Goal: Communication & Community: Answer question/provide support

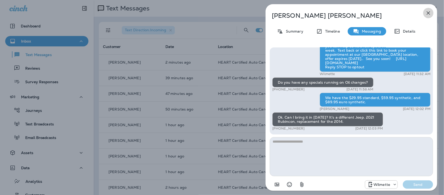
click at [432, 12] on button "button" at bounding box center [428, 13] width 10 height 10
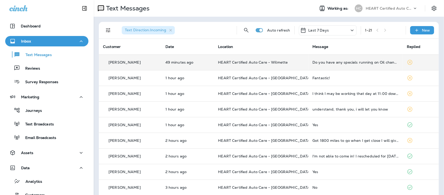
click at [338, 60] on div "Do you have any specials running on Oil changes?" at bounding box center [356, 62] width 86 height 4
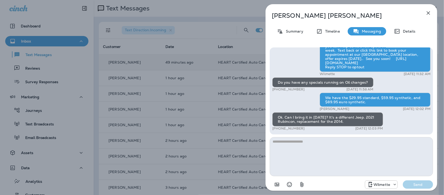
click at [333, 146] on textarea at bounding box center [351, 156] width 163 height 39
type textarea "**********"
click at [419, 187] on button "Send" at bounding box center [418, 184] width 30 height 8
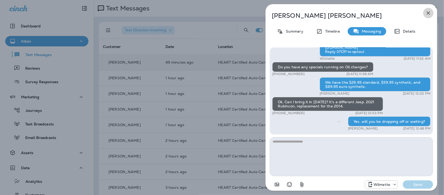
click at [430, 12] on icon "button" at bounding box center [429, 13] width 6 height 6
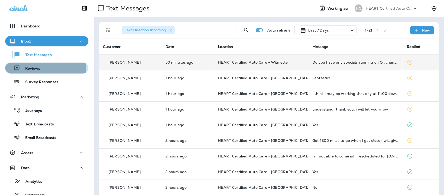
click at [34, 69] on p "Reviews" at bounding box center [30, 68] width 20 height 5
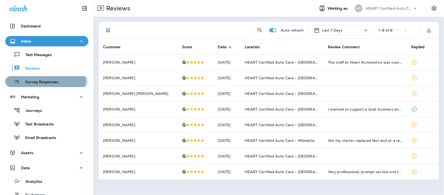
click at [42, 80] on p "Survey Responses" at bounding box center [39, 82] width 38 height 5
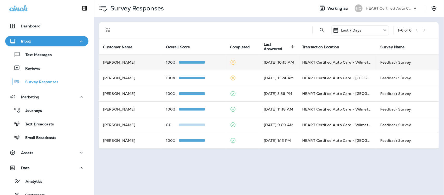
click at [292, 62] on td "[DATE] 10:15 AM" at bounding box center [279, 62] width 39 height 16
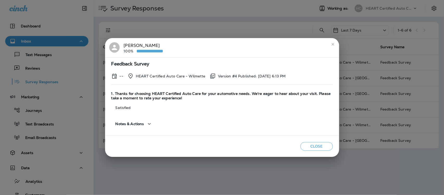
click at [331, 44] on icon "close" at bounding box center [333, 44] width 4 height 4
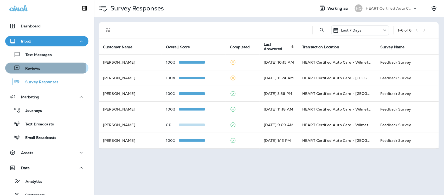
click at [31, 68] on p "Reviews" at bounding box center [30, 68] width 20 height 5
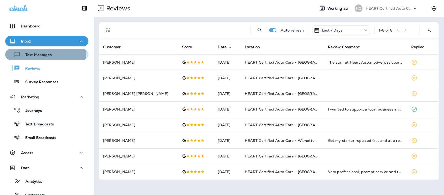
click at [30, 56] on p "Text Messages" at bounding box center [35, 55] width 31 height 5
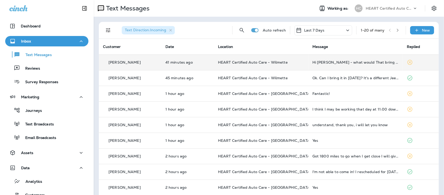
click at [350, 64] on div "Hi [PERSON_NAME] - what would That bring my total to?" at bounding box center [356, 62] width 86 height 4
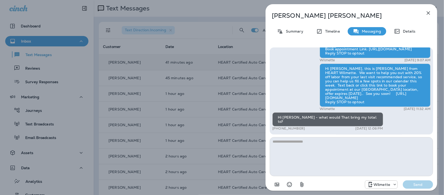
click at [428, 12] on icon "button" at bounding box center [428, 12] width 3 height 3
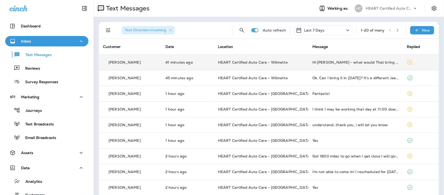
click at [350, 61] on div "Hi [PERSON_NAME] - what would That bring my total to?" at bounding box center [356, 62] width 86 height 4
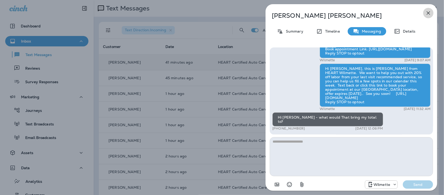
click at [428, 14] on icon "button" at bounding box center [429, 13] width 6 height 6
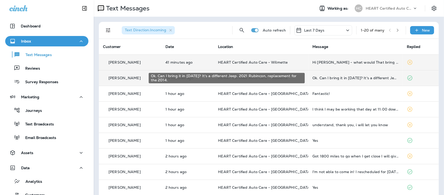
click at [347, 79] on div "Ok. Can I bring it in [DATE]? It's a different Jeep. 2021 Rubincon, replacement…" at bounding box center [356, 78] width 86 height 4
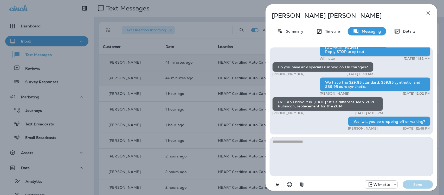
click at [430, 12] on icon "button" at bounding box center [429, 13] width 6 height 6
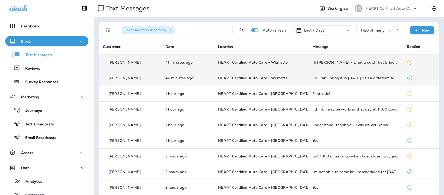
click at [227, 65] on td "HEART Certified Auto Care - Wilmette" at bounding box center [261, 62] width 94 height 16
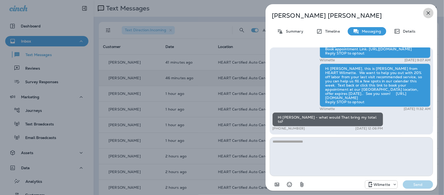
click at [426, 14] on icon "button" at bounding box center [429, 13] width 6 height 6
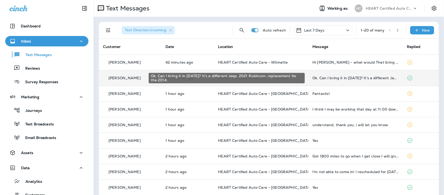
click at [359, 77] on div "Ok. Can I bring it in [DATE]? It's a different Jeep. 2021 Rubincon, replacement…" at bounding box center [356, 78] width 86 height 4
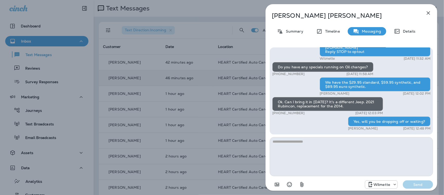
click at [429, 11] on icon "button" at bounding box center [429, 13] width 6 height 6
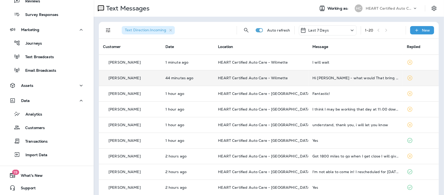
scroll to position [68, 0]
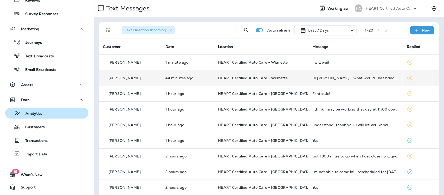
click at [36, 113] on p "Analytics" at bounding box center [31, 113] width 22 height 5
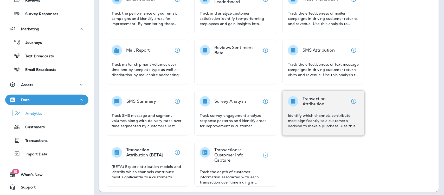
scroll to position [105, 0]
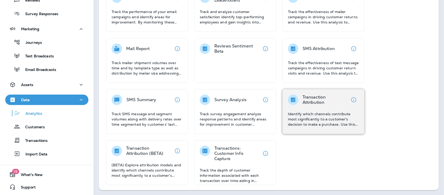
click at [320, 111] on p "Identify which channels contribute most significantly to a customer's decision …" at bounding box center [323, 119] width 71 height 16
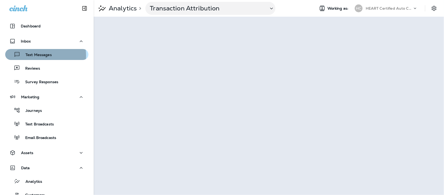
click at [41, 55] on p "Text Messages" at bounding box center [35, 55] width 31 height 5
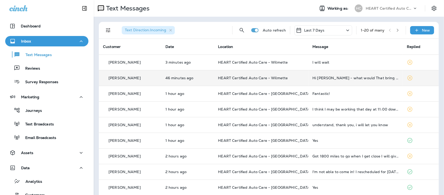
click at [319, 78] on div "Hi [PERSON_NAME] - what would That bring my total to?" at bounding box center [356, 78] width 86 height 4
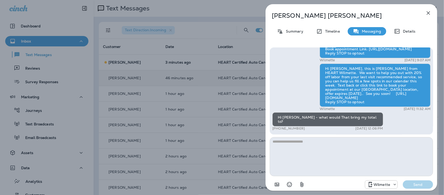
click at [427, 12] on icon "button" at bounding box center [429, 13] width 6 height 6
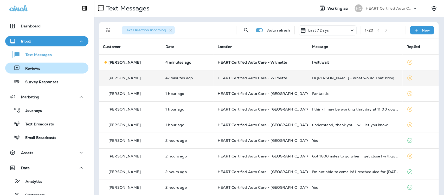
click at [33, 68] on p "Reviews" at bounding box center [30, 68] width 20 height 5
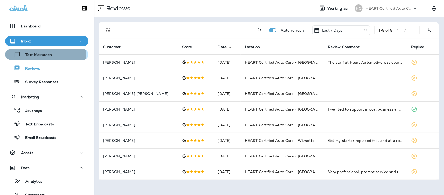
click at [39, 53] on p "Text Messages" at bounding box center [35, 55] width 31 height 5
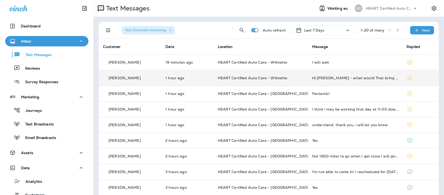
click at [345, 80] on td "Hi [PERSON_NAME] - what would That bring my total to?" at bounding box center [355, 78] width 94 height 16
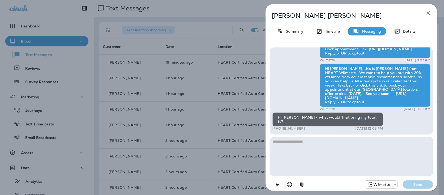
click at [430, 12] on icon "button" at bounding box center [428, 12] width 3 height 3
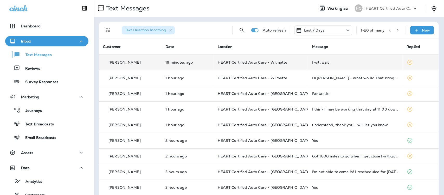
click at [320, 62] on div "I will wait" at bounding box center [355, 62] width 86 height 4
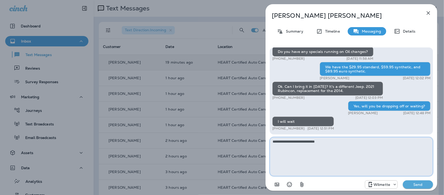
type textarea "**********"
click at [424, 186] on p "Send" at bounding box center [418, 184] width 22 height 5
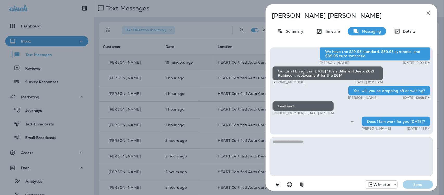
click at [430, 12] on icon "button" at bounding box center [428, 12] width 3 height 3
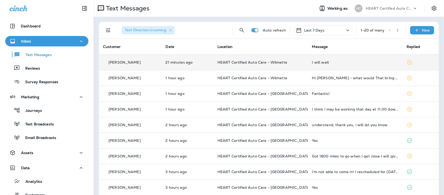
click at [322, 60] on div "I will wait" at bounding box center [355, 62] width 86 height 4
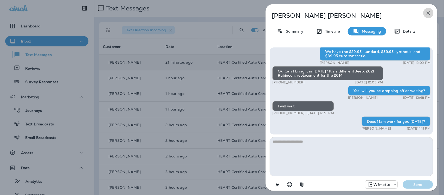
drag, startPoint x: 430, startPoint y: 12, endPoint x: 424, endPoint y: 12, distance: 6.3
click at [430, 12] on icon "button" at bounding box center [429, 13] width 6 height 6
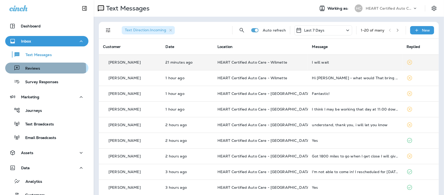
click at [36, 69] on p "Reviews" at bounding box center [30, 68] width 20 height 5
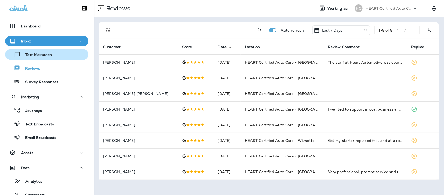
click at [46, 55] on p "Text Messages" at bounding box center [35, 55] width 31 height 5
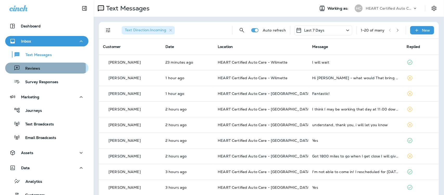
drag, startPoint x: 36, startPoint y: 68, endPoint x: 41, endPoint y: 59, distance: 10.6
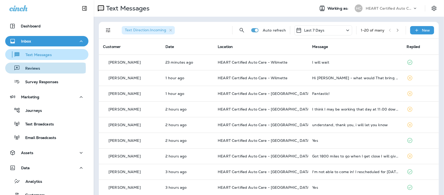
click at [37, 68] on p "Reviews" at bounding box center [30, 68] width 20 height 5
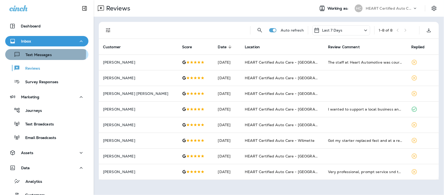
click at [42, 53] on p "Text Messages" at bounding box center [35, 55] width 31 height 5
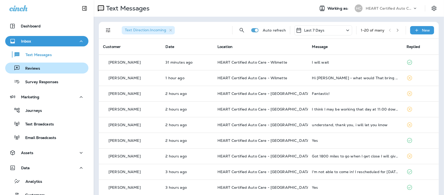
click at [35, 70] on p "Reviews" at bounding box center [30, 68] width 20 height 5
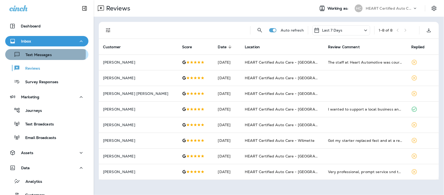
click at [36, 54] on p "Text Messages" at bounding box center [35, 55] width 31 height 5
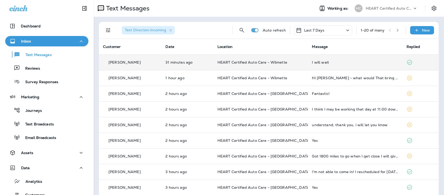
click at [321, 60] on div "I will wait" at bounding box center [355, 62] width 86 height 4
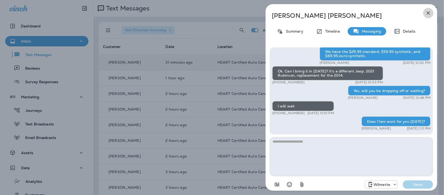
click at [429, 11] on icon "button" at bounding box center [429, 13] width 6 height 6
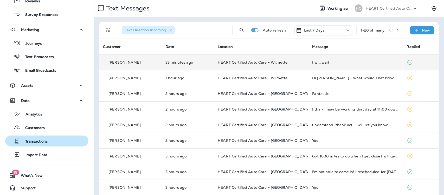
scroll to position [68, 0]
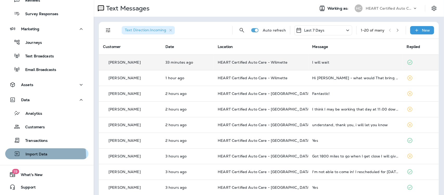
click at [31, 156] on p "Import Data" at bounding box center [33, 154] width 27 height 5
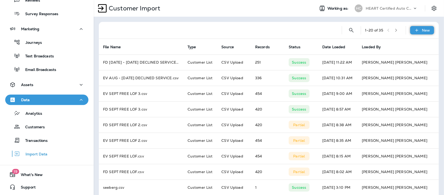
click at [422, 31] on p "New" at bounding box center [426, 30] width 8 height 4
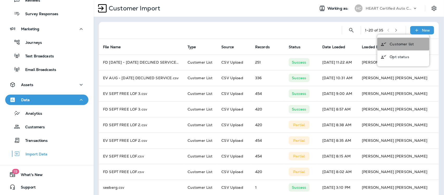
click at [406, 42] on p "Customer list" at bounding box center [402, 44] width 24 height 4
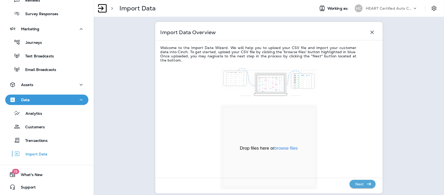
click at [284, 151] on div "Drop files here or browse files" at bounding box center [269, 148] width 92 height 6
click at [286, 147] on button "browse files" at bounding box center [286, 148] width 23 height 5
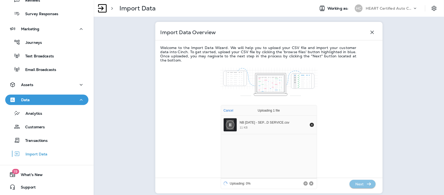
click at [359, 185] on p "Next" at bounding box center [359, 184] width 13 height 8
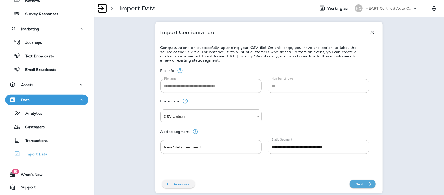
click at [359, 185] on p "Next" at bounding box center [359, 184] width 13 height 8
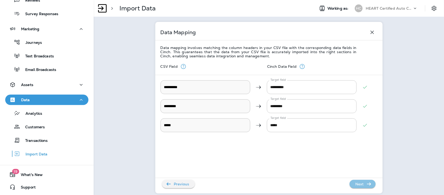
click at [359, 185] on p "Next" at bounding box center [359, 184] width 13 height 8
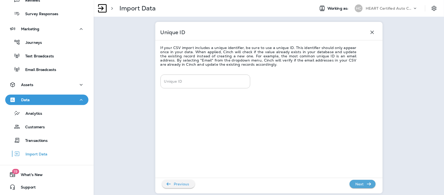
click at [359, 185] on p "Next" at bounding box center [359, 184] width 13 height 8
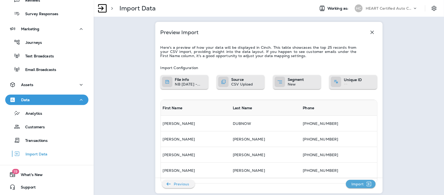
click at [359, 185] on p "Import" at bounding box center [358, 184] width 16 height 8
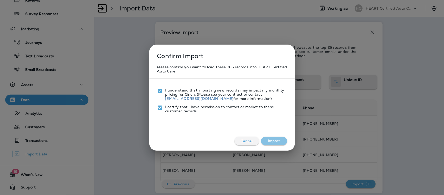
click at [279, 141] on button "Import" at bounding box center [274, 141] width 26 height 8
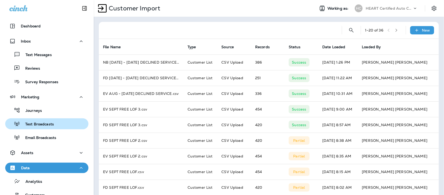
click at [42, 124] on p "Text Broadcasts" at bounding box center [37, 124] width 34 height 5
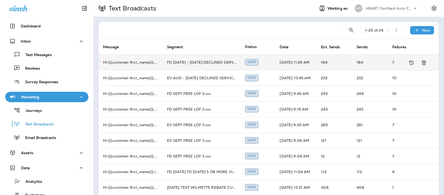
click at [190, 61] on td "FD [DATE] - [DATE] DECLINED SERVICE.csv" at bounding box center [202, 62] width 78 height 16
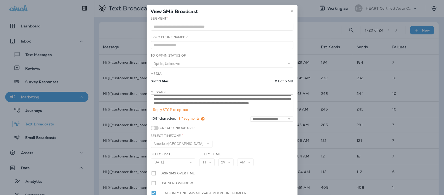
scroll to position [13, 0]
click at [292, 10] on button at bounding box center [292, 11] width 6 height 6
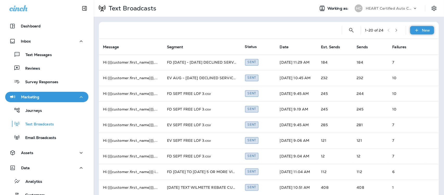
click at [422, 31] on p "New" at bounding box center [426, 30] width 8 height 4
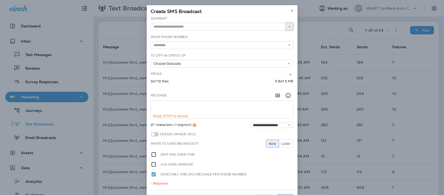
click at [288, 28] on icon "button" at bounding box center [290, 27] width 4 height 4
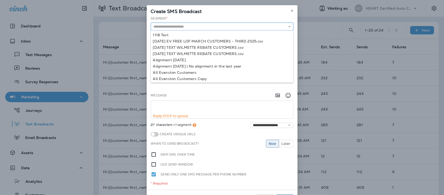
click at [209, 27] on input "text" at bounding box center [222, 27] width 143 height 8
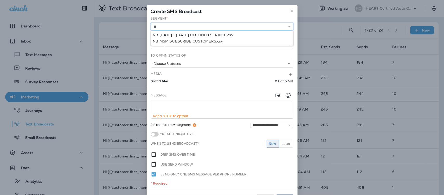
type input "**********"
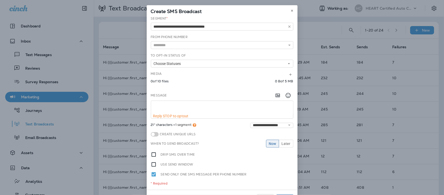
click at [206, 34] on div "**********" at bounding box center [222, 102] width 151 height 173
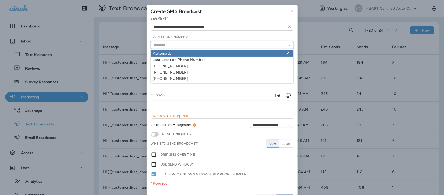
click at [189, 48] on input "text" at bounding box center [222, 45] width 143 height 8
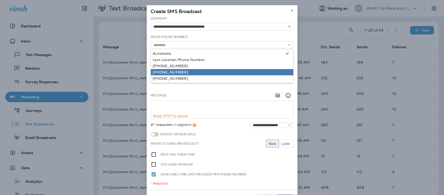
type input "**********"
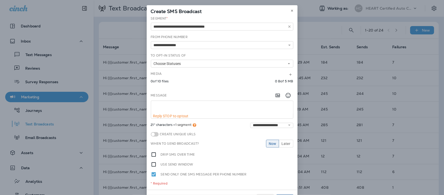
click at [174, 70] on div "**********" at bounding box center [222, 102] width 151 height 173
click at [173, 62] on span "Choose Statuses" at bounding box center [168, 63] width 29 height 4
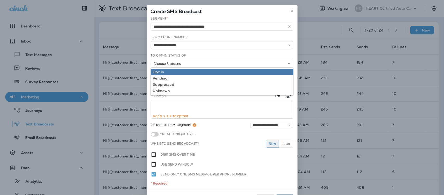
click at [162, 70] on div "Opt In" at bounding box center [222, 72] width 138 height 4
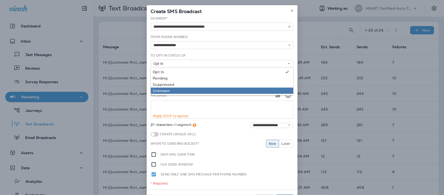
click at [157, 91] on div "Unknown" at bounding box center [222, 90] width 138 height 4
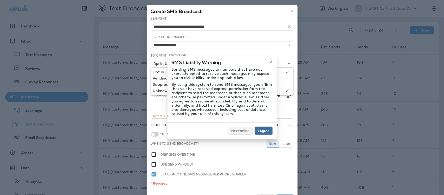
click at [270, 130] on span "I Agree" at bounding box center [264, 131] width 12 height 4
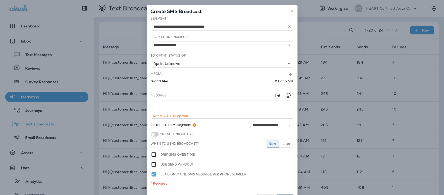
click at [162, 105] on textarea at bounding box center [222, 107] width 142 height 13
paste textarea "**********"
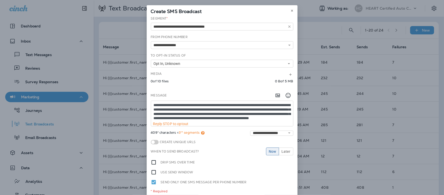
scroll to position [3, 0]
click at [218, 102] on textarea "**********" at bounding box center [222, 111] width 142 height 21
click at [258, 104] on textarea "**********" at bounding box center [222, 111] width 142 height 21
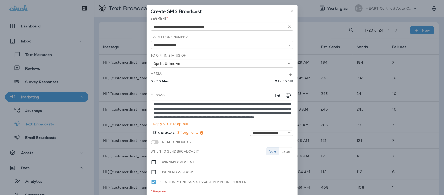
drag, startPoint x: 225, startPoint y: 113, endPoint x: 224, endPoint y: 115, distance: 2.6
click at [224, 114] on textarea "**********" at bounding box center [222, 111] width 142 height 21
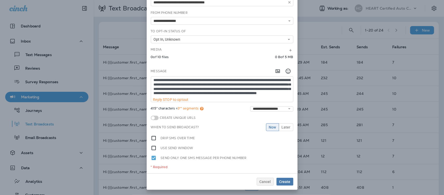
type textarea "**********"
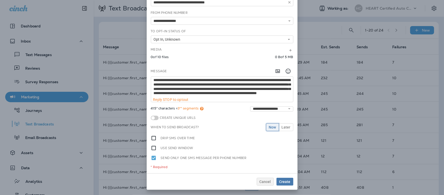
click at [269, 126] on span "Now" at bounding box center [272, 127] width 7 height 4
click at [282, 180] on span "Create" at bounding box center [285, 182] width 11 height 4
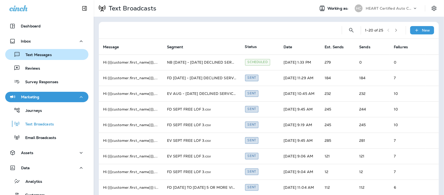
click at [42, 55] on p "Text Messages" at bounding box center [35, 55] width 31 height 5
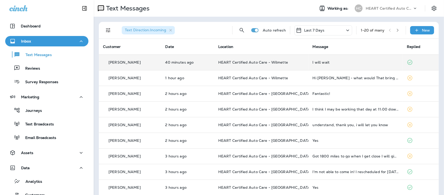
click at [315, 62] on div "I will wait" at bounding box center [356, 62] width 86 height 4
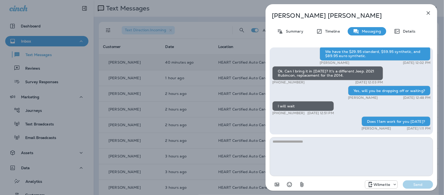
click at [429, 11] on icon "button" at bounding box center [429, 13] width 6 height 6
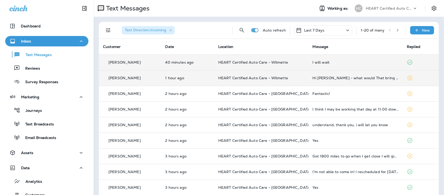
click at [324, 74] on td "Hi [PERSON_NAME] - what would That bring my total to?" at bounding box center [356, 78] width 94 height 16
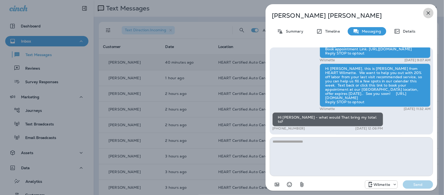
click at [431, 11] on icon "button" at bounding box center [429, 13] width 6 height 6
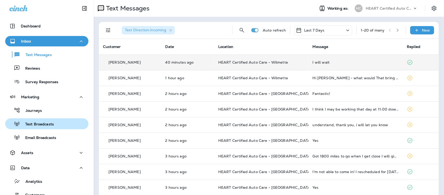
click at [42, 123] on p "Text Broadcasts" at bounding box center [37, 124] width 34 height 5
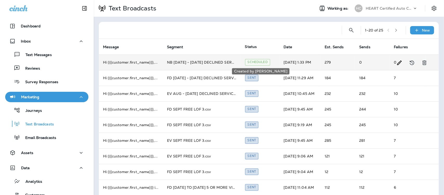
click at [265, 64] on div "Scheduled" at bounding box center [257, 62] width 25 height 7
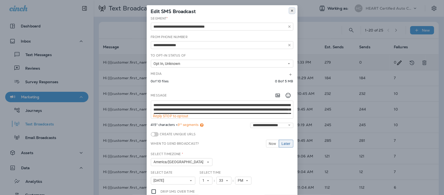
click at [291, 11] on icon at bounding box center [292, 10] width 3 height 3
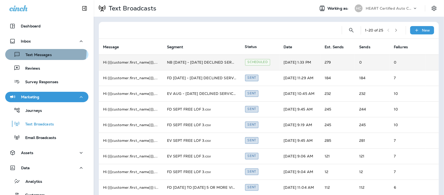
click at [45, 51] on div "Text Messages" at bounding box center [29, 54] width 45 height 8
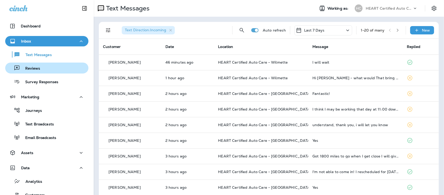
click at [53, 68] on div "Reviews" at bounding box center [46, 68] width 79 height 8
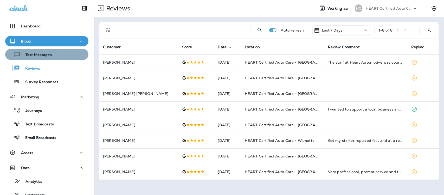
click at [52, 56] on div "Text Messages" at bounding box center [46, 54] width 79 height 8
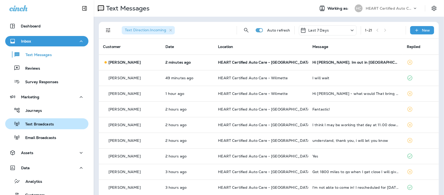
click at [48, 125] on p "Text Broadcasts" at bounding box center [37, 124] width 34 height 5
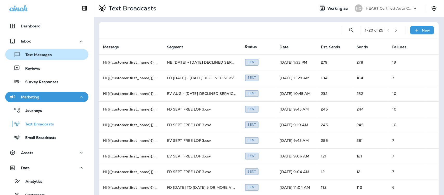
click at [39, 52] on div "Text Messages" at bounding box center [29, 54] width 45 height 8
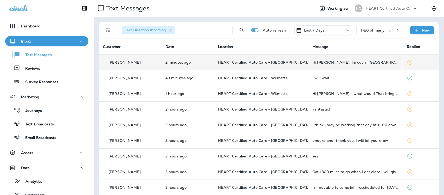
click at [334, 60] on div "Hi [PERSON_NAME]. Im out in [GEOGRAPHIC_DATA] til November" at bounding box center [356, 62] width 86 height 4
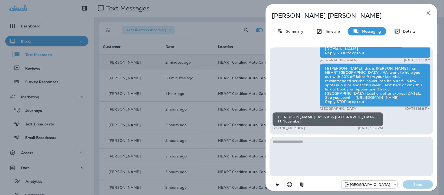
click at [379, 103] on div "Hi [PERSON_NAME], this is [PERSON_NAME] from HEART [GEOGRAPHIC_DATA]. We want t…" at bounding box center [375, 85] width 111 height 43
click at [429, 12] on icon "button" at bounding box center [428, 12] width 3 height 3
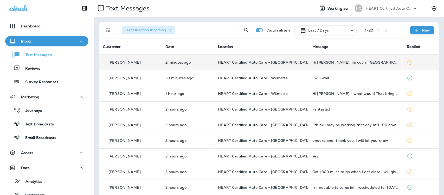
click at [332, 76] on div "I will wait" at bounding box center [356, 78] width 86 height 4
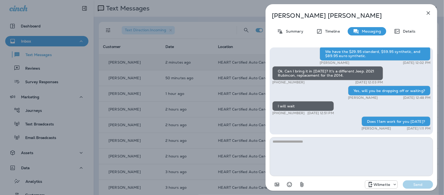
click at [431, 12] on icon "button" at bounding box center [429, 13] width 6 height 6
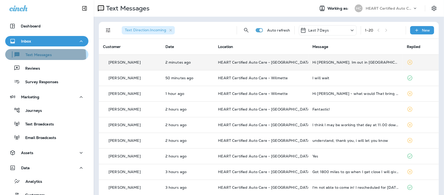
click at [35, 56] on p "Text Messages" at bounding box center [35, 55] width 31 height 5
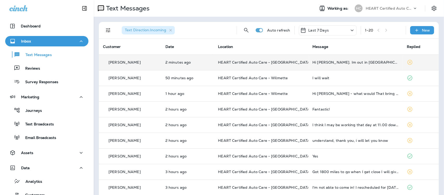
click at [317, 63] on div "Hi [PERSON_NAME]. Im out in [GEOGRAPHIC_DATA] til November" at bounding box center [356, 62] width 86 height 4
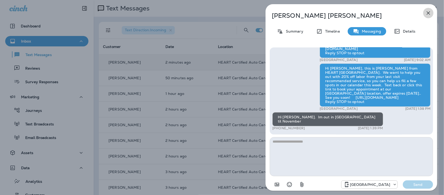
click at [431, 11] on icon "button" at bounding box center [429, 13] width 6 height 6
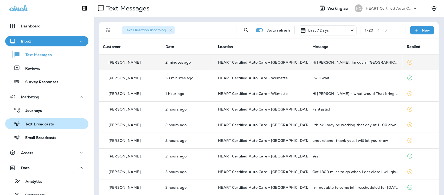
click at [45, 123] on p "Text Broadcasts" at bounding box center [37, 124] width 34 height 5
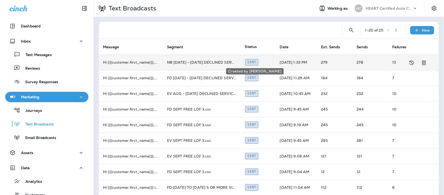
click at [250, 62] on div "Sent" at bounding box center [252, 62] width 14 height 7
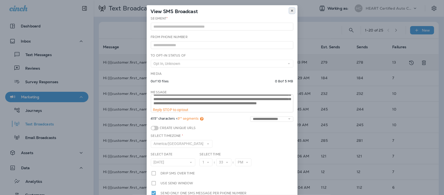
click at [291, 10] on icon at bounding box center [292, 10] width 3 height 3
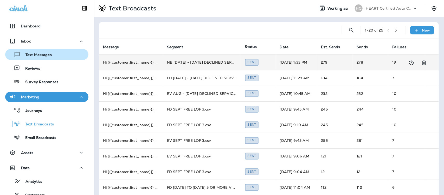
click at [34, 55] on p "Text Messages" at bounding box center [35, 55] width 31 height 5
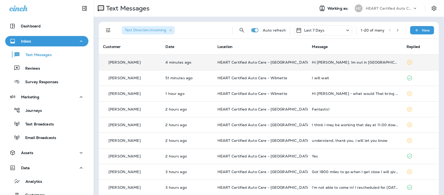
click at [341, 62] on div "Hi [PERSON_NAME]. Im out in [GEOGRAPHIC_DATA] til November" at bounding box center [355, 62] width 86 height 4
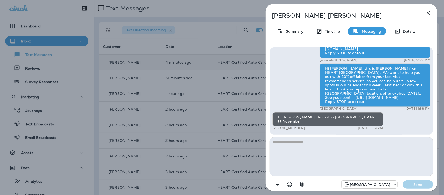
click at [296, 143] on textarea at bounding box center [351, 156] width 163 height 39
type textarea "**********"
click at [418, 184] on p "Send" at bounding box center [418, 184] width 22 height 5
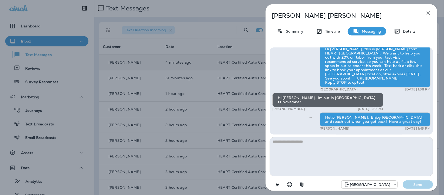
click at [428, 12] on icon "button" at bounding box center [429, 13] width 6 height 6
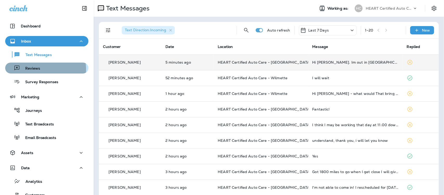
click at [35, 69] on p "Reviews" at bounding box center [30, 68] width 20 height 5
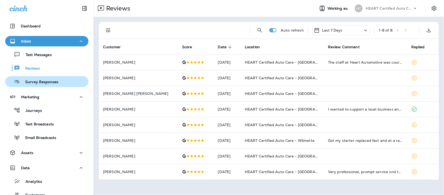
click at [35, 83] on p "Survey Responses" at bounding box center [39, 82] width 38 height 5
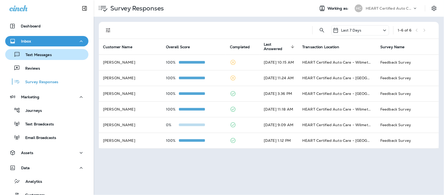
click at [37, 56] on p "Text Messages" at bounding box center [35, 55] width 31 height 5
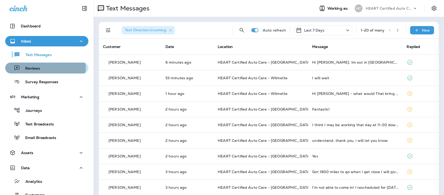
click at [25, 68] on p "Reviews" at bounding box center [30, 68] width 20 height 5
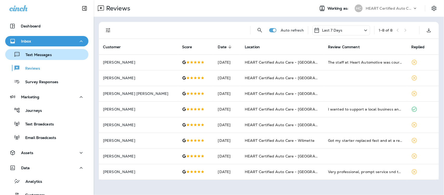
click at [32, 56] on p "Text Messages" at bounding box center [35, 55] width 31 height 5
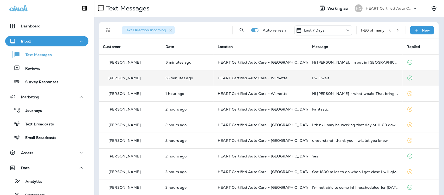
click at [322, 78] on div "I will wait" at bounding box center [356, 78] width 86 height 4
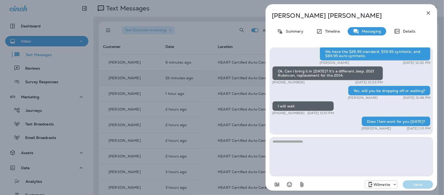
click at [429, 12] on icon "button" at bounding box center [429, 13] width 6 height 6
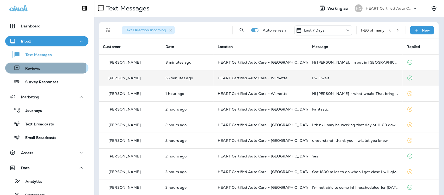
click at [27, 69] on p "Reviews" at bounding box center [30, 68] width 20 height 5
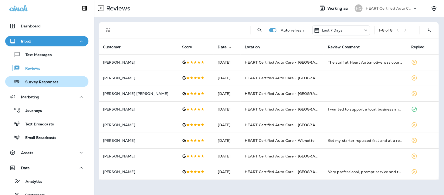
click at [28, 80] on p "Survey Responses" at bounding box center [39, 82] width 38 height 5
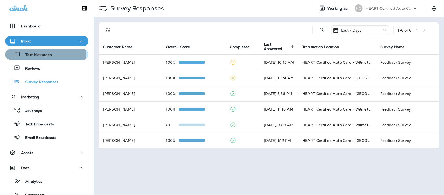
click at [32, 53] on p "Text Messages" at bounding box center [35, 55] width 31 height 5
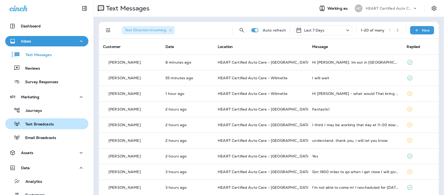
click at [39, 123] on p "Text Broadcasts" at bounding box center [37, 124] width 34 height 5
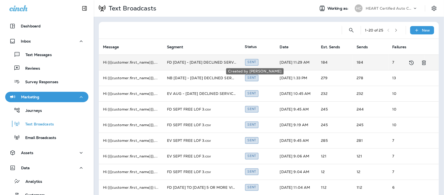
click at [256, 63] on div "Sent" at bounding box center [252, 62] width 14 height 7
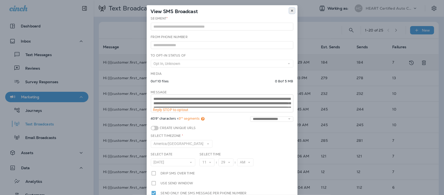
click at [292, 8] on button at bounding box center [292, 11] width 6 height 6
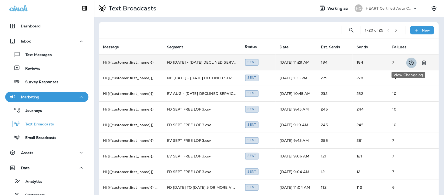
click at [409, 62] on icon "View Changelog" at bounding box center [412, 63] width 6 height 6
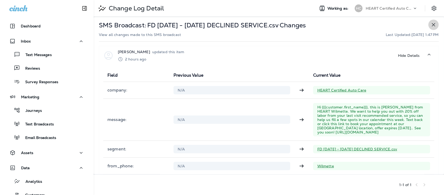
click at [431, 24] on icon "button" at bounding box center [434, 25] width 6 height 6
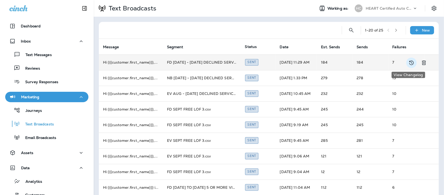
click at [409, 60] on icon "View Changelog" at bounding box center [412, 63] width 6 height 6
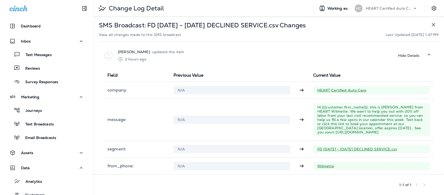
click at [431, 25] on icon "button" at bounding box center [434, 25] width 6 height 6
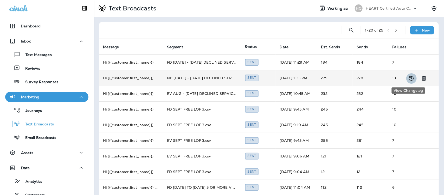
click at [410, 77] on icon "View Changelog" at bounding box center [412, 78] width 4 height 4
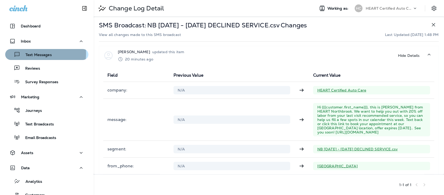
click at [39, 54] on p "Text Messages" at bounding box center [35, 55] width 31 height 5
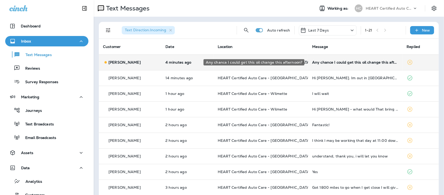
click at [340, 62] on div "Any chance I could get this oil change this afternoon?" at bounding box center [355, 62] width 86 height 4
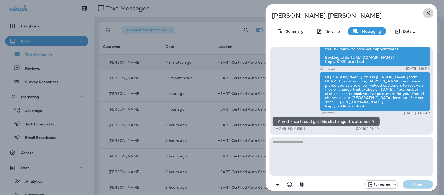
click at [428, 14] on icon "button" at bounding box center [429, 13] width 6 height 6
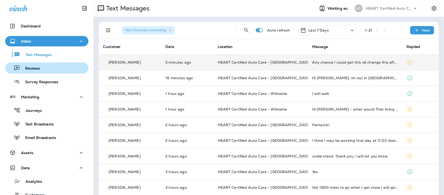
click at [31, 69] on p "Reviews" at bounding box center [30, 68] width 20 height 5
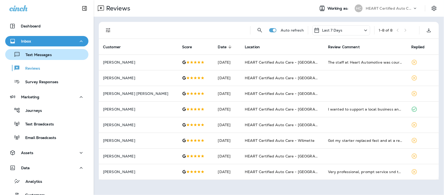
click at [39, 55] on p "Text Messages" at bounding box center [35, 55] width 31 height 5
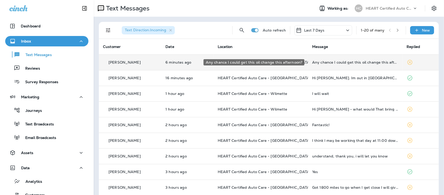
click at [335, 62] on div "Any chance I could get this oil change this afternoon?" at bounding box center [355, 62] width 86 height 4
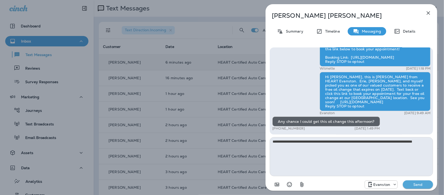
type textarea "**********"
click at [423, 183] on p "Send" at bounding box center [418, 184] width 22 height 5
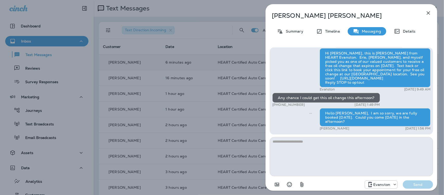
click at [427, 11] on icon "button" at bounding box center [429, 13] width 6 height 6
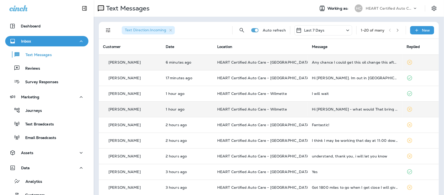
click at [338, 109] on div "Hi [PERSON_NAME] - what would That bring my total to?" at bounding box center [355, 109] width 86 height 4
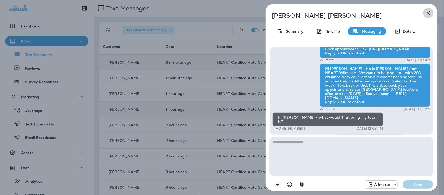
drag, startPoint x: 431, startPoint y: 12, endPoint x: 205, endPoint y: 12, distance: 226.7
click at [427, 11] on icon "button" at bounding box center [429, 13] width 6 height 6
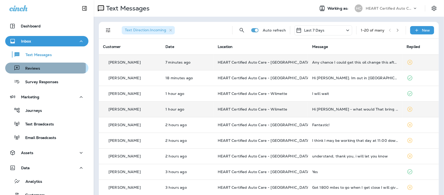
click at [27, 67] on p "Reviews" at bounding box center [30, 68] width 20 height 5
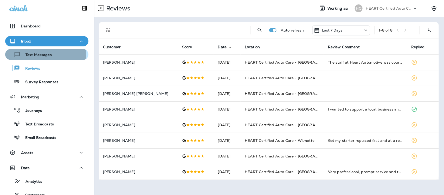
click at [34, 53] on p "Text Messages" at bounding box center [35, 55] width 31 height 5
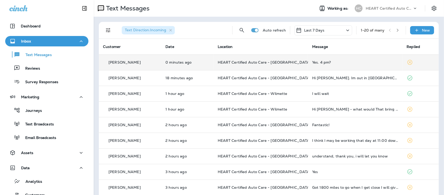
click at [315, 62] on div "Yes. 4 pm?" at bounding box center [355, 62] width 86 height 4
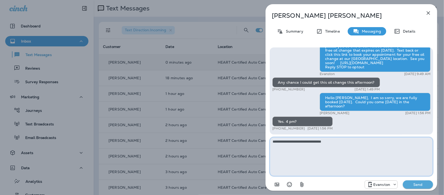
type textarea "**********"
click at [412, 183] on p "Send" at bounding box center [418, 184] width 22 height 5
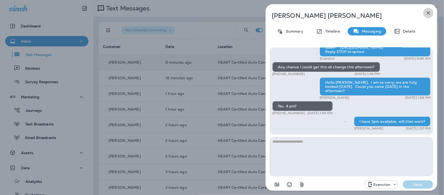
click at [431, 12] on icon "button" at bounding box center [429, 13] width 6 height 6
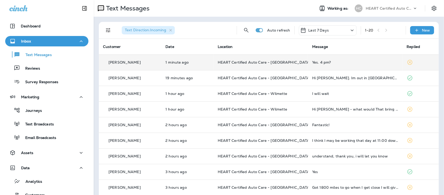
click at [322, 62] on div "Yes. 4 pm?" at bounding box center [355, 62] width 86 height 4
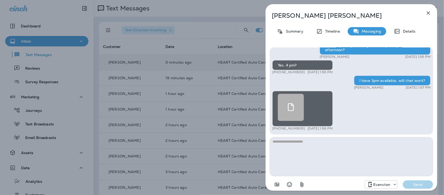
click at [296, 108] on div at bounding box center [291, 107] width 26 height 27
click at [288, 107] on icon at bounding box center [291, 107] width 8 height 8
click at [299, 105] on div at bounding box center [291, 107] width 26 height 27
click at [431, 13] on icon "button" at bounding box center [429, 13] width 6 height 6
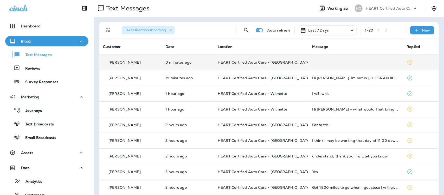
click at [244, 58] on td "HEART Certified Auto Care - [GEOGRAPHIC_DATA]" at bounding box center [261, 62] width 94 height 16
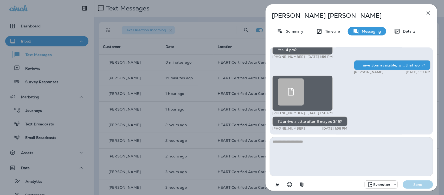
drag, startPoint x: 310, startPoint y: 149, endPoint x: 305, endPoint y: 150, distance: 5.6
click at [310, 149] on textarea at bounding box center [351, 156] width 163 height 39
click at [288, 183] on icon "Select an emoji" at bounding box center [289, 184] width 5 height 5
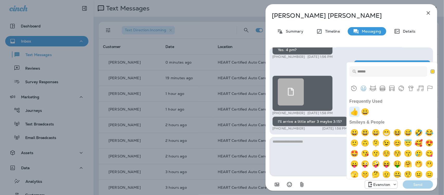
click at [354, 109] on img "+1" at bounding box center [355, 111] width 10 height 10
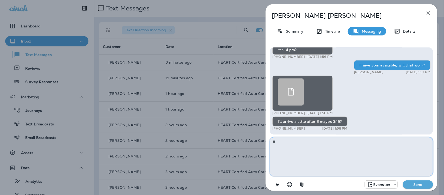
click at [331, 142] on textarea "**" at bounding box center [351, 156] width 163 height 39
type textarea "**********"
click at [416, 185] on p "Send" at bounding box center [418, 184] width 22 height 5
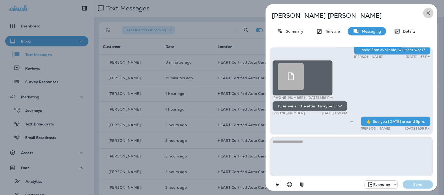
click at [429, 13] on icon "button" at bounding box center [428, 12] width 3 height 3
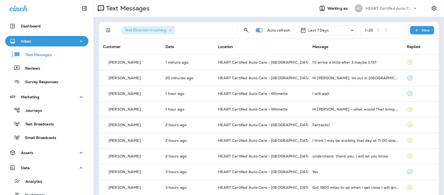
click at [327, 62] on div "I'll arrive a little after 3 maybe 3:15?" at bounding box center [356, 62] width 86 height 4
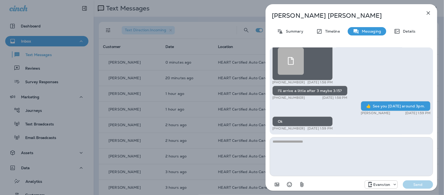
click at [312, 155] on textarea at bounding box center [351, 156] width 163 height 39
type textarea "**********"
click at [423, 184] on p "Send" at bounding box center [418, 184] width 22 height 5
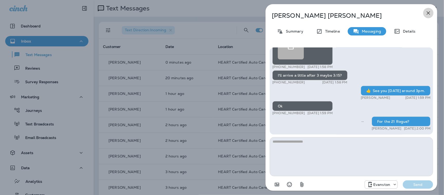
click at [429, 11] on icon "button" at bounding box center [429, 13] width 6 height 6
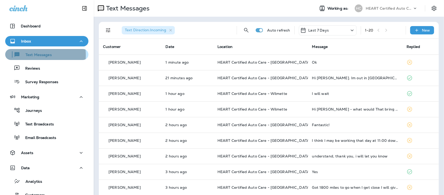
click at [30, 55] on p "Text Messages" at bounding box center [35, 55] width 31 height 5
click at [51, 56] on div "Text Messages" at bounding box center [46, 54] width 79 height 8
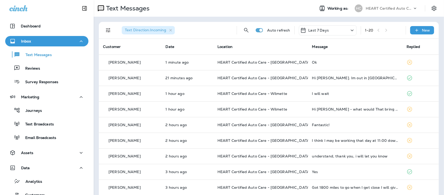
click at [41, 62] on div "Text Messages Reviews Survey Responses" at bounding box center [46, 66] width 83 height 41
click at [38, 65] on div "Reviews" at bounding box center [23, 68] width 33 height 8
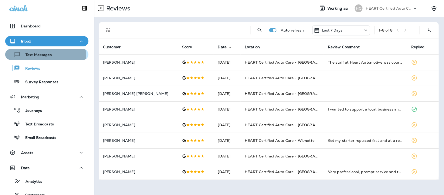
click at [41, 56] on p "Text Messages" at bounding box center [35, 55] width 31 height 5
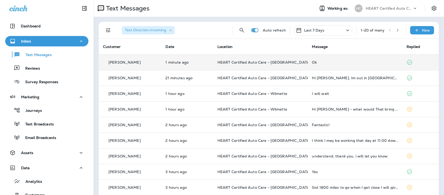
click at [312, 62] on div "Ok" at bounding box center [355, 62] width 86 height 4
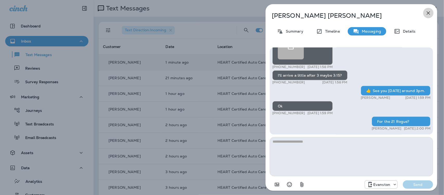
click at [429, 13] on icon "button" at bounding box center [429, 13] width 6 height 6
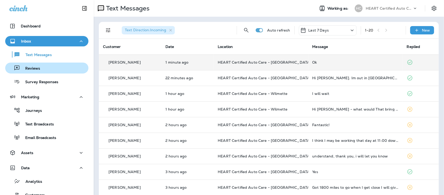
click at [35, 69] on p "Reviews" at bounding box center [30, 68] width 20 height 5
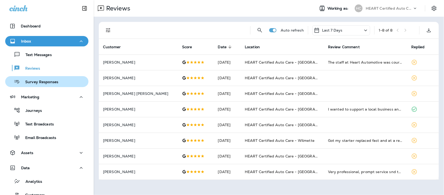
click at [41, 83] on p "Survey Responses" at bounding box center [39, 82] width 38 height 5
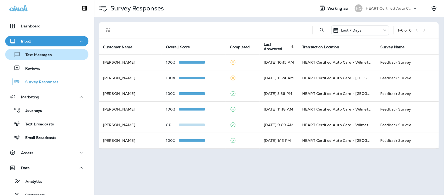
click at [42, 53] on p "Text Messages" at bounding box center [35, 55] width 31 height 5
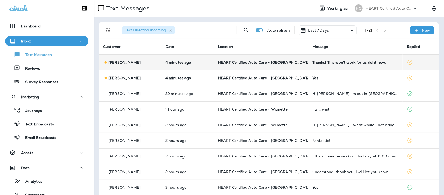
click at [338, 63] on div "Thanks! This won't work for us right now." at bounding box center [356, 62] width 86 height 4
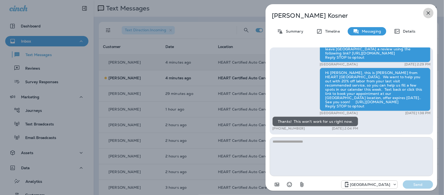
click at [428, 12] on icon "button" at bounding box center [429, 13] width 6 height 6
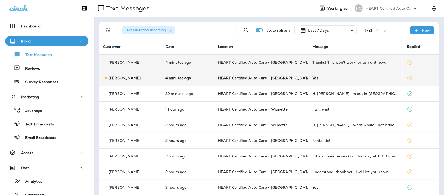
click at [313, 79] on div "Yes" at bounding box center [356, 78] width 86 height 4
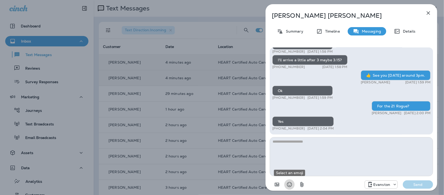
click at [290, 186] on icon "Select an emoji" at bounding box center [289, 184] width 5 height 5
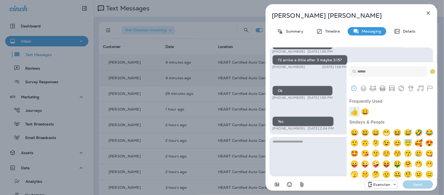
click at [353, 112] on img "+1" at bounding box center [355, 111] width 10 height 10
type textarea "**"
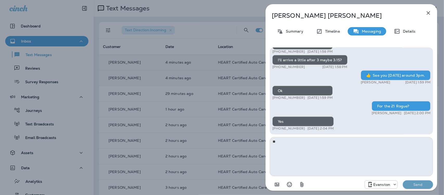
click at [421, 186] on p "Send" at bounding box center [418, 184] width 22 height 5
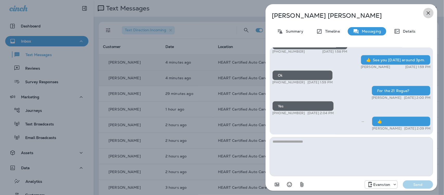
click at [428, 12] on icon "button" at bounding box center [429, 13] width 6 height 6
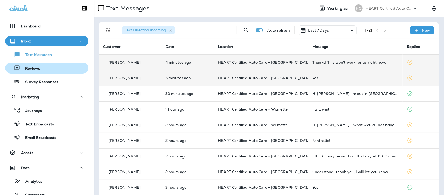
click at [35, 66] on p "Reviews" at bounding box center [30, 68] width 20 height 5
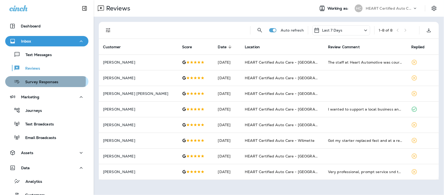
click at [33, 81] on p "Survey Responses" at bounding box center [39, 82] width 38 height 5
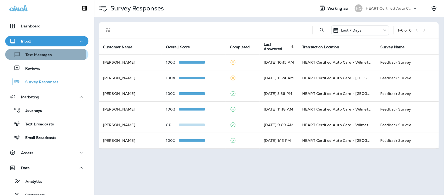
click at [32, 53] on p "Text Messages" at bounding box center [35, 55] width 31 height 5
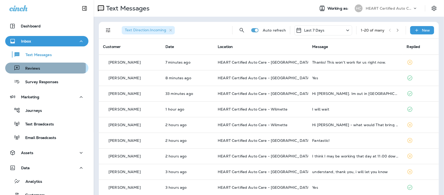
drag, startPoint x: 27, startPoint y: 68, endPoint x: 24, endPoint y: 68, distance: 3.2
click at [26, 68] on p "Reviews" at bounding box center [30, 68] width 20 height 5
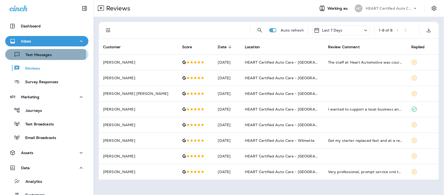
click at [41, 54] on p "Text Messages" at bounding box center [35, 55] width 31 height 5
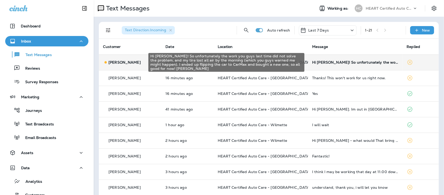
click at [342, 63] on div "Hi [PERSON_NAME]! So unfortunately the work you guys last time did not solve th…" at bounding box center [355, 62] width 86 height 4
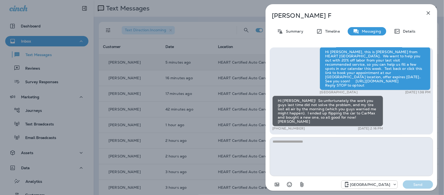
click at [298, 146] on textarea at bounding box center [351, 156] width 163 height 39
type textarea "**********"
click at [427, 183] on p "Send" at bounding box center [418, 184] width 22 height 5
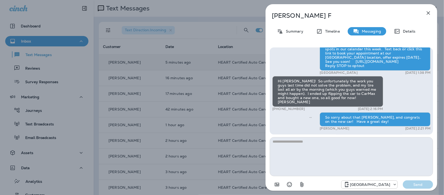
click at [429, 11] on icon "button" at bounding box center [429, 13] width 6 height 6
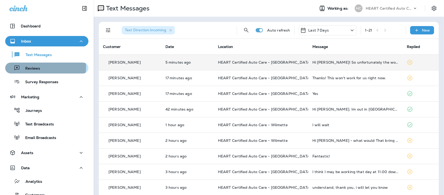
click at [30, 67] on p "Reviews" at bounding box center [30, 68] width 20 height 5
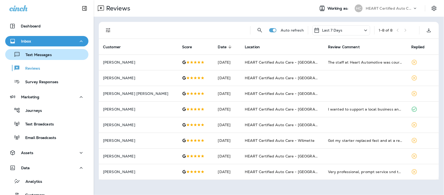
click at [40, 54] on p "Text Messages" at bounding box center [35, 55] width 31 height 5
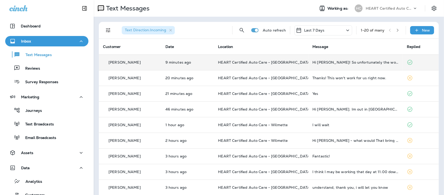
click at [334, 64] on div "Hi [PERSON_NAME]! So unfortunately the work you guys last time did not solve th…" at bounding box center [356, 62] width 86 height 4
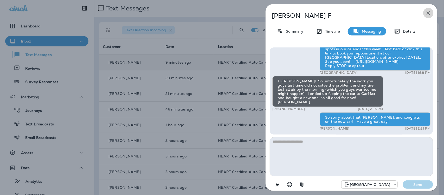
click at [429, 12] on icon "button" at bounding box center [428, 12] width 3 height 3
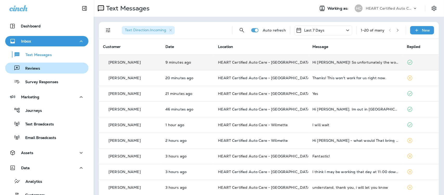
click at [36, 67] on p "Reviews" at bounding box center [30, 68] width 20 height 5
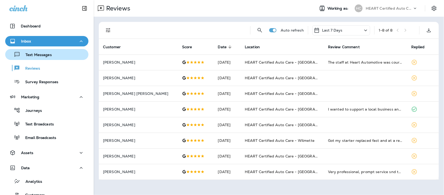
click at [30, 53] on p "Text Messages" at bounding box center [35, 55] width 31 height 5
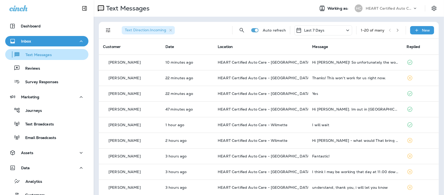
click at [36, 54] on p "Text Messages" at bounding box center [35, 55] width 31 height 5
